Goal: Navigation & Orientation: Find specific page/section

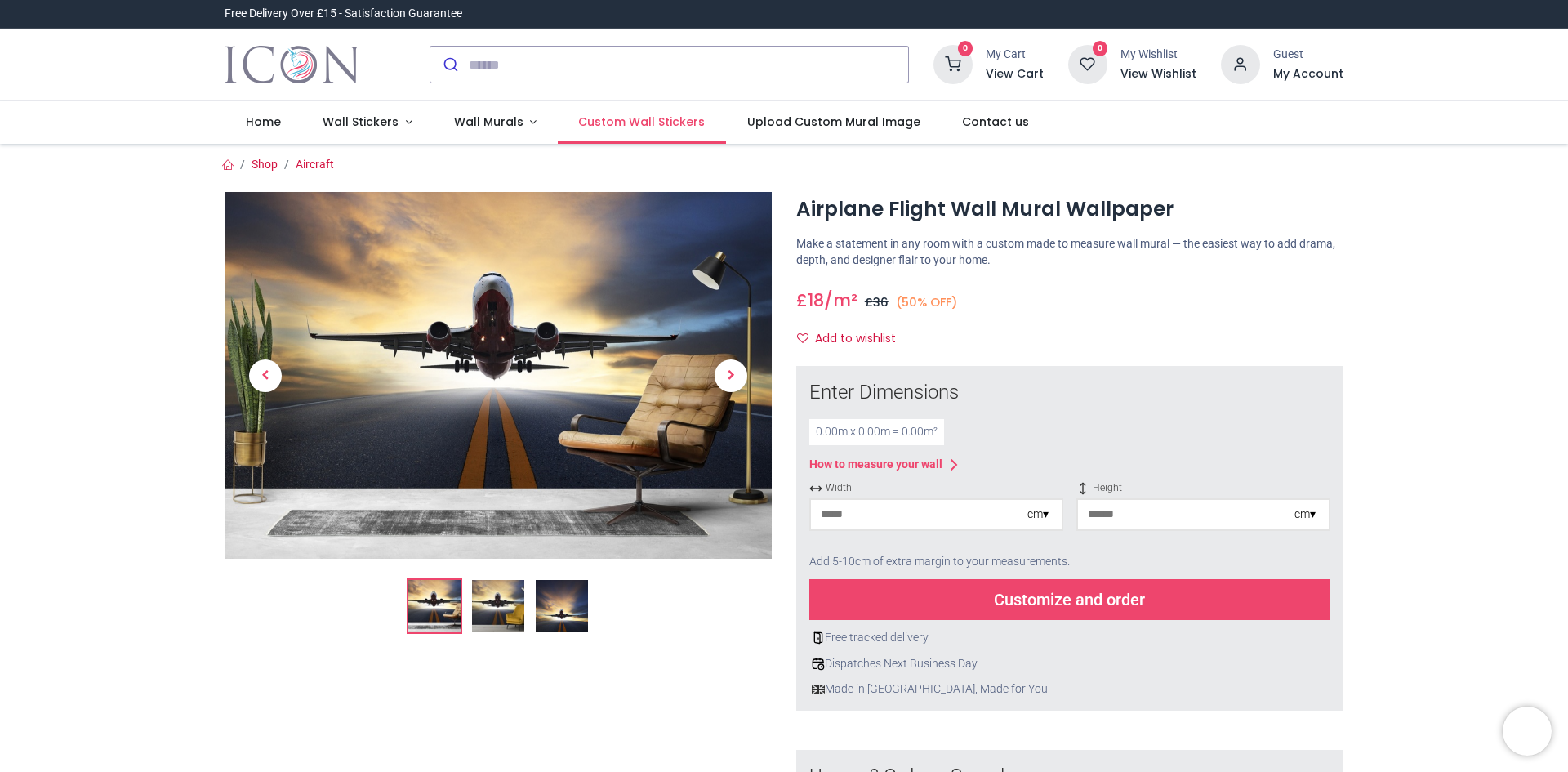
click at [599, 116] on span "Custom Wall Stickers" at bounding box center [642, 121] width 127 height 16
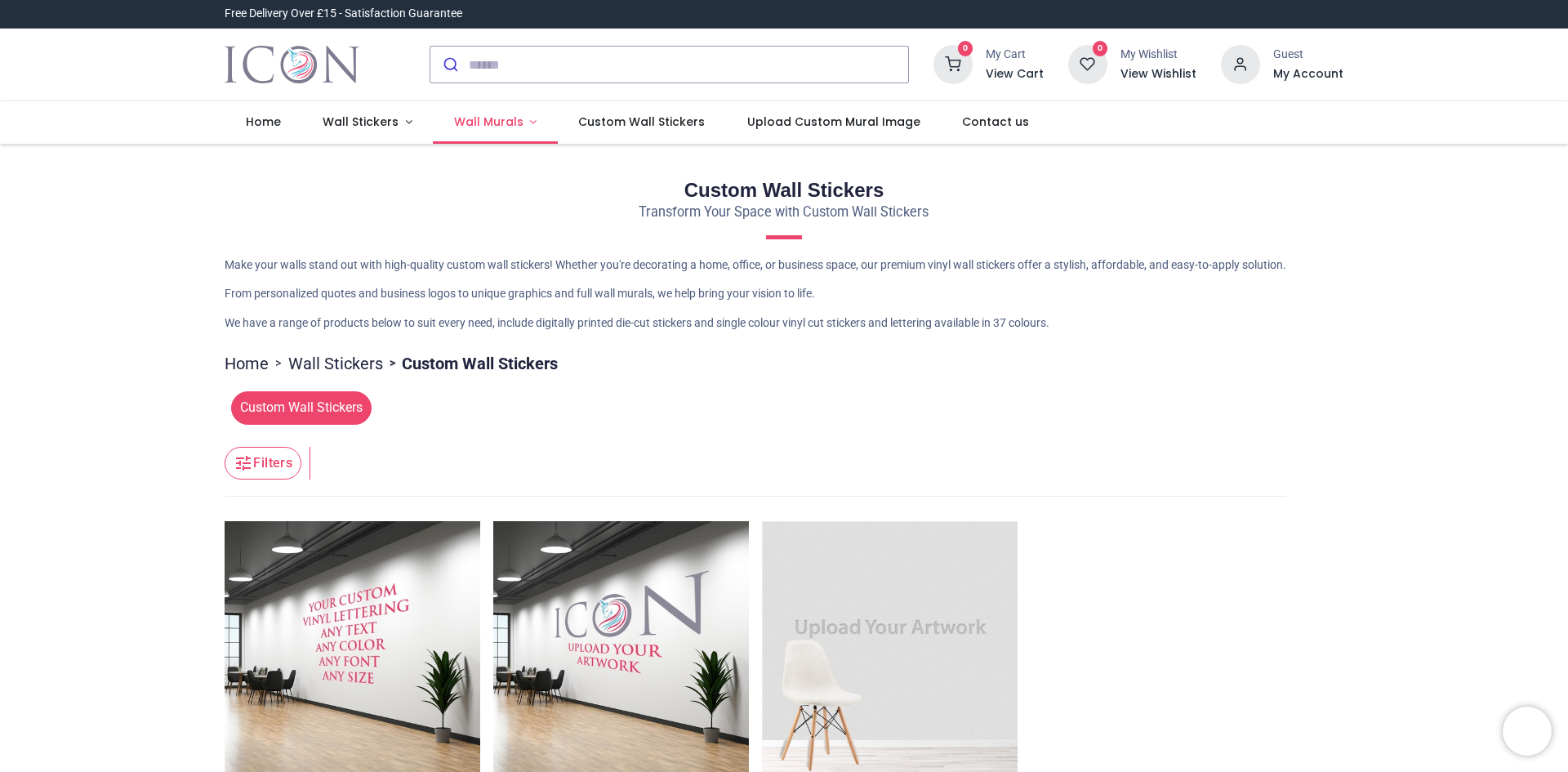
click at [472, 128] on span "Wall Murals" at bounding box center [488, 121] width 70 height 16
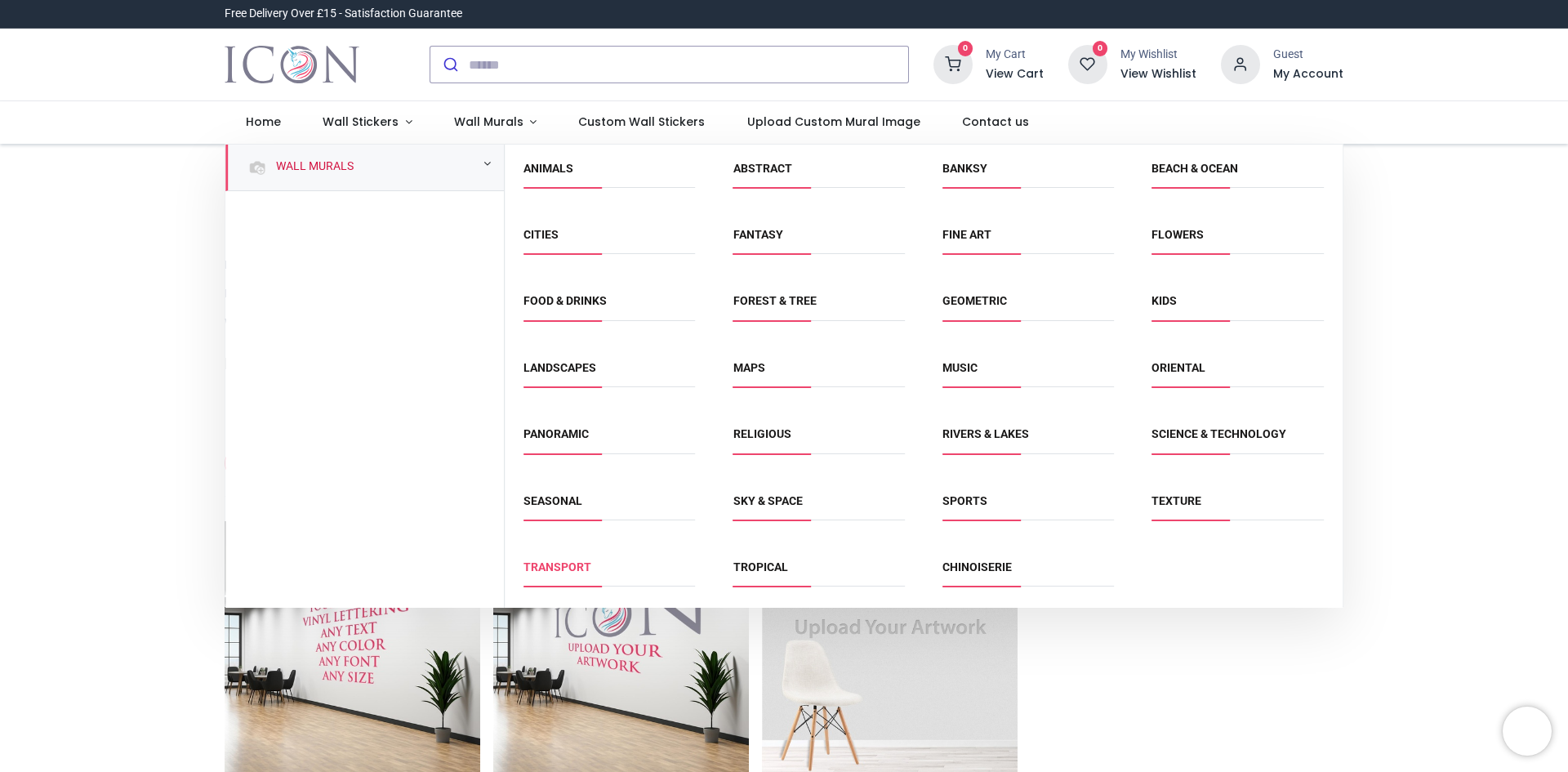
click at [562, 568] on link "Transport" at bounding box center [557, 567] width 68 height 13
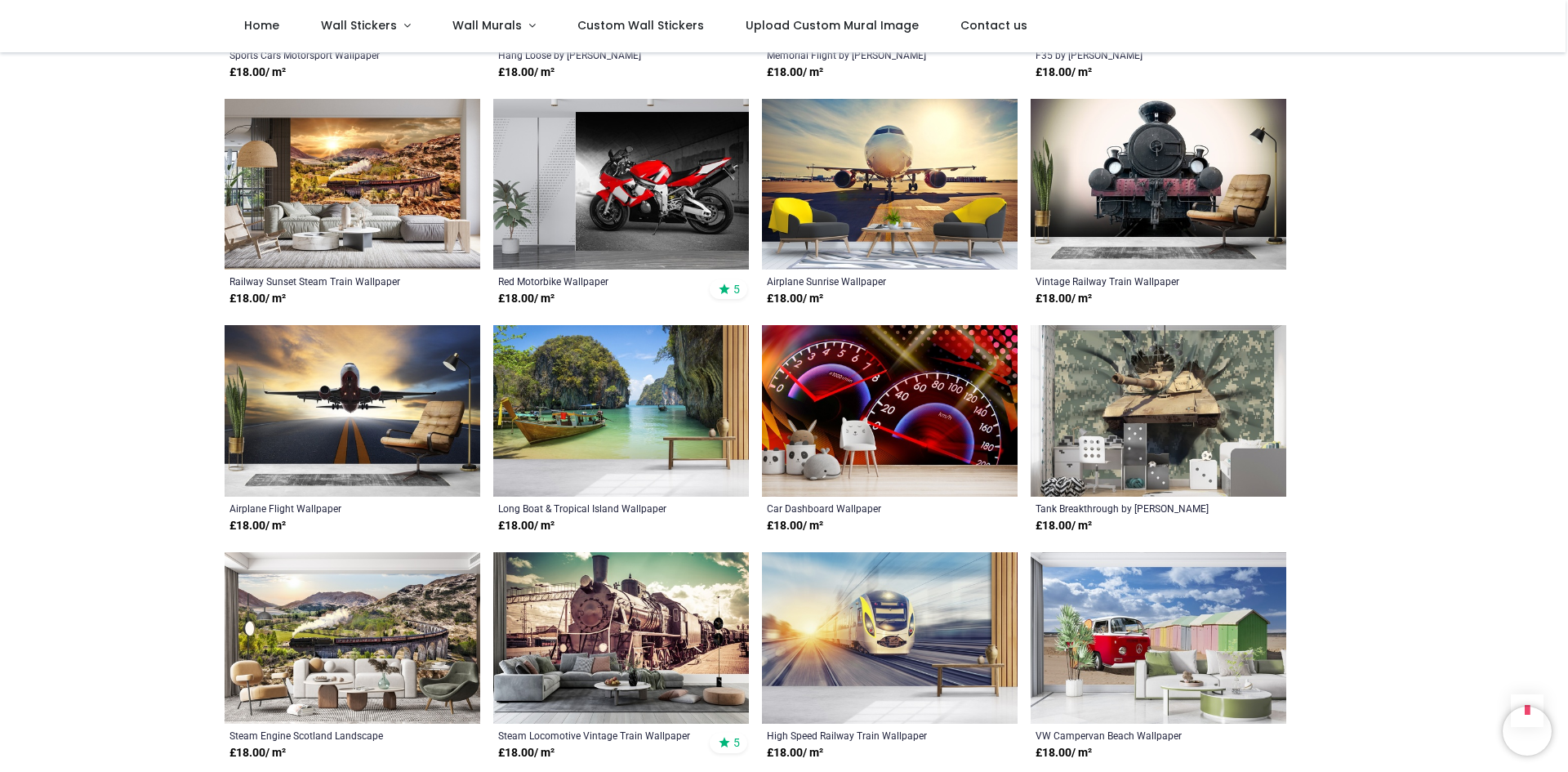
scroll to position [980, 0]
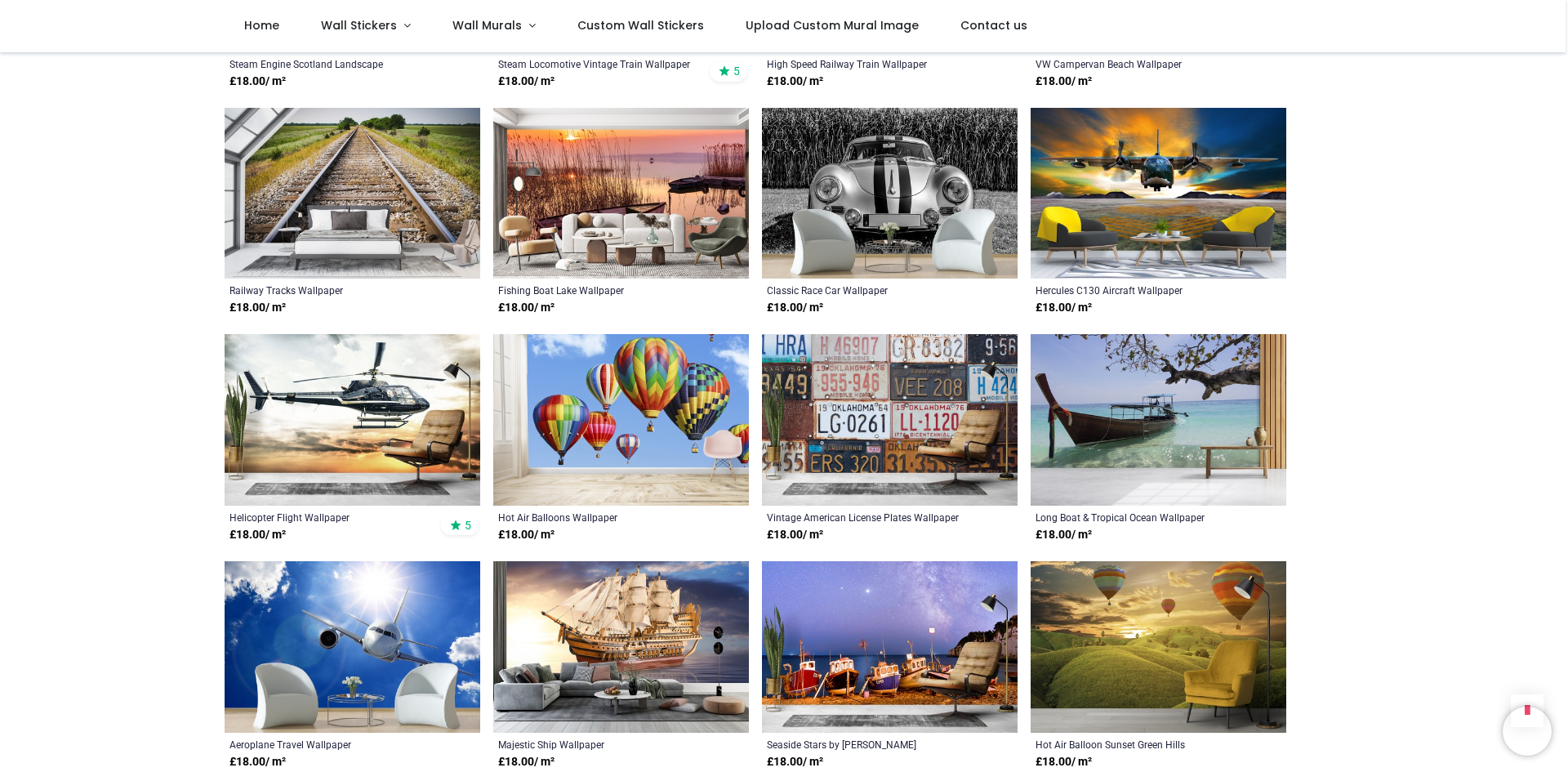
scroll to position [1633, 0]
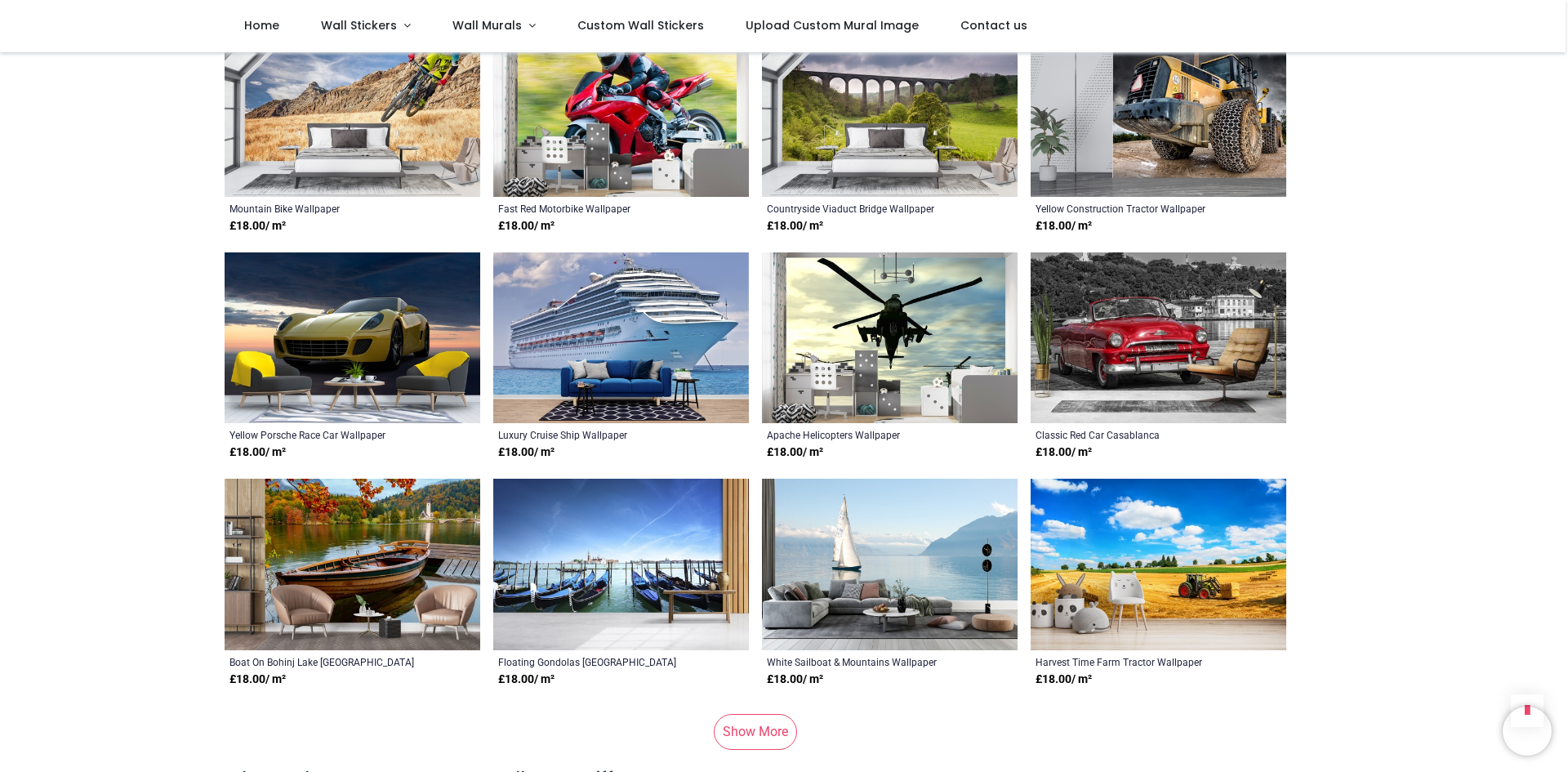
scroll to position [2859, 0]
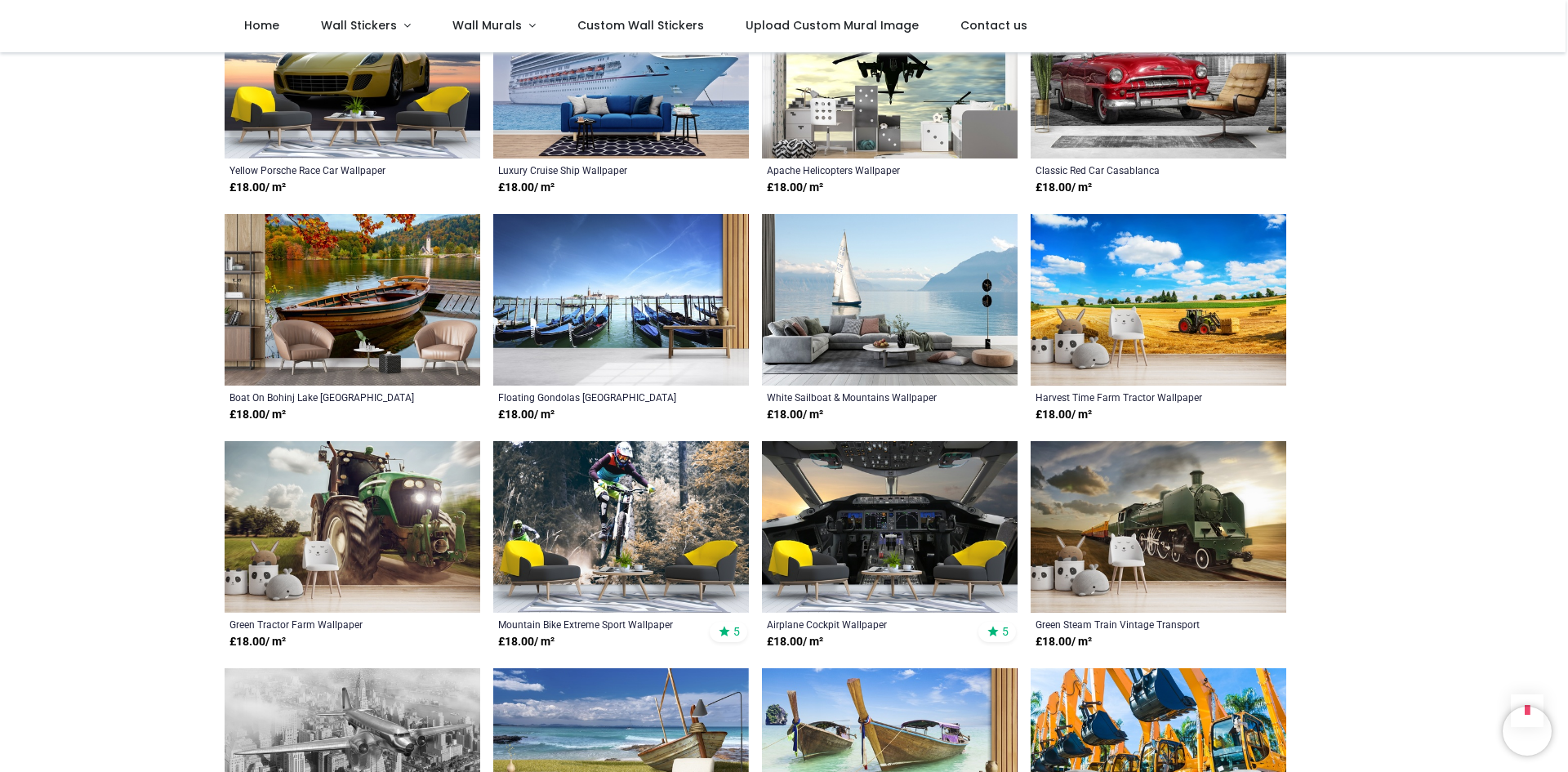
scroll to position [3104, 0]
